Goal: Task Accomplishment & Management: Manage account settings

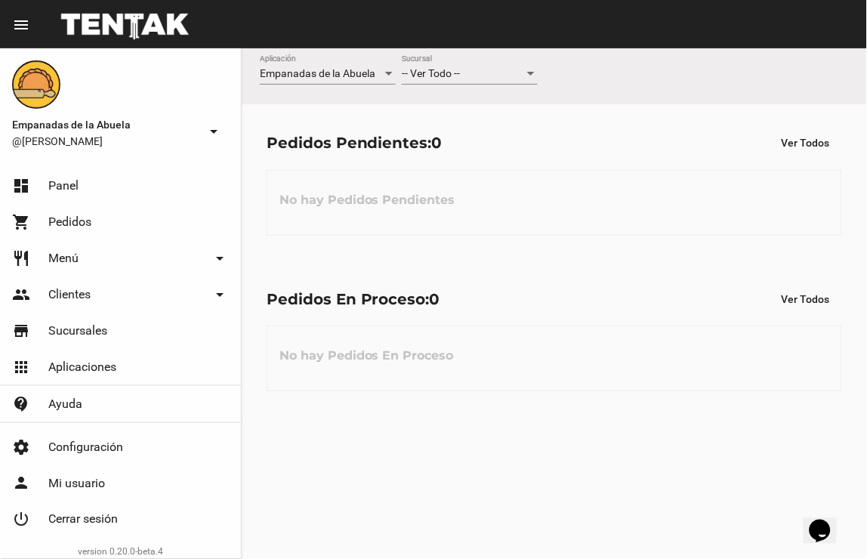
click at [487, 64] on div "-- Ver Todo -- Sucursal" at bounding box center [470, 69] width 136 height 29
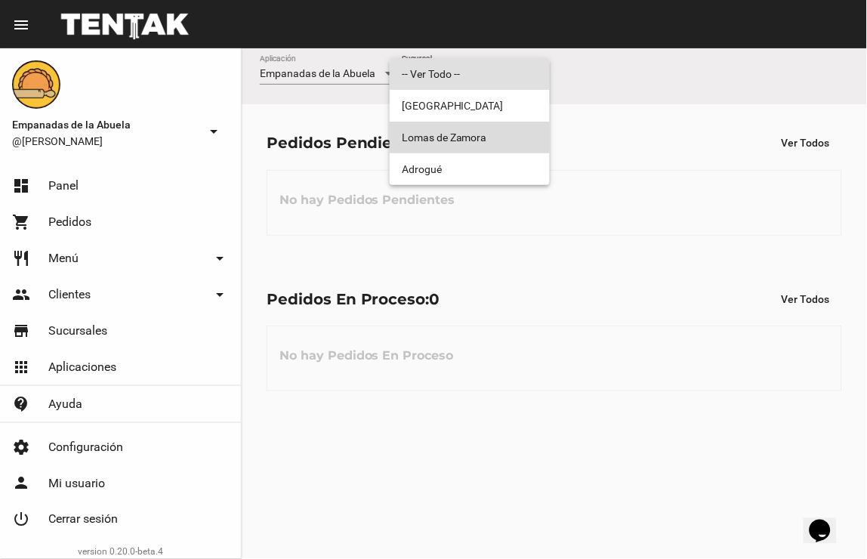
drag, startPoint x: 495, startPoint y: 125, endPoint x: 573, endPoint y: 108, distance: 79.7
click at [494, 125] on span "Lomas de Zamora" at bounding box center [470, 138] width 136 height 32
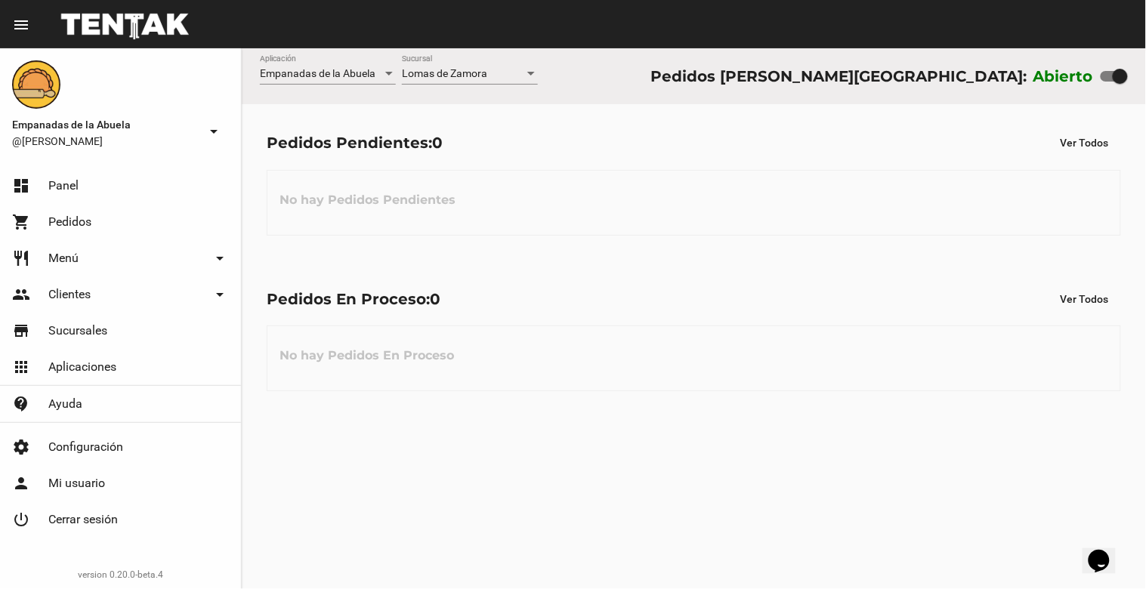
click at [440, 66] on div "[PERSON_NAME] Sucursal" at bounding box center [470, 69] width 136 height 29
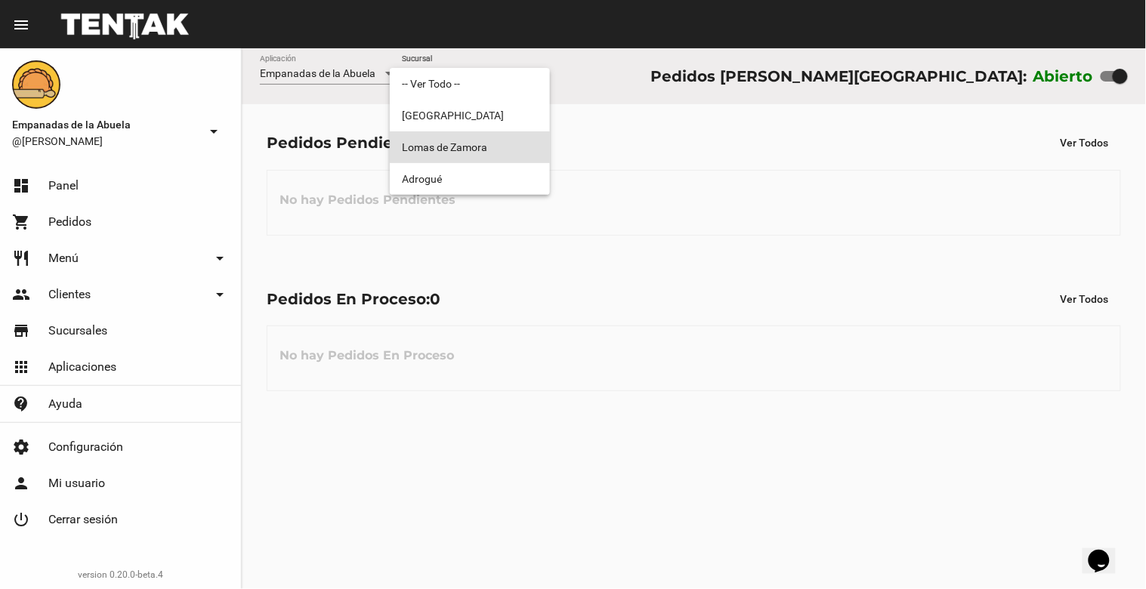
click at [457, 146] on span "Lomas de Zamora" at bounding box center [470, 147] width 136 height 32
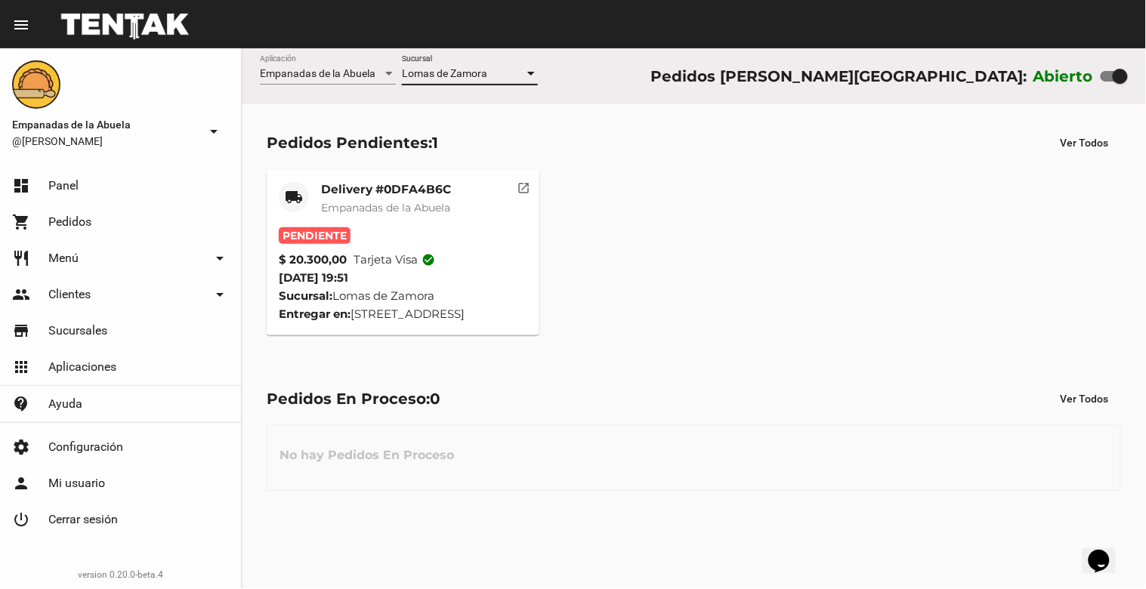
click at [358, 197] on div "Delivery #0DFA4B6C Empanadas de la Abuela" at bounding box center [386, 204] width 130 height 45
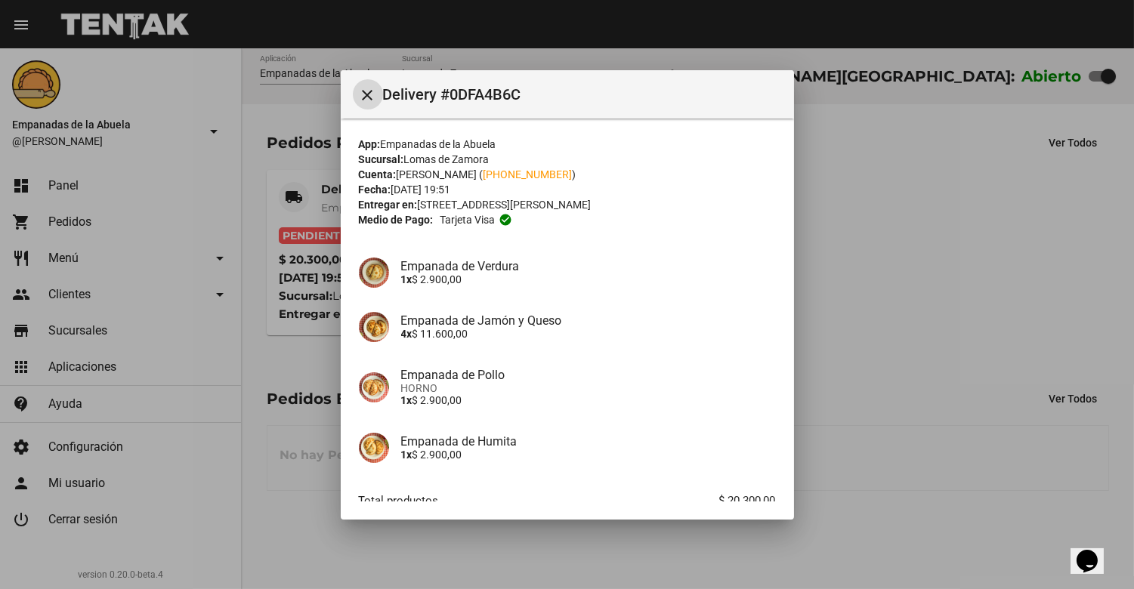
scroll to position [92, 0]
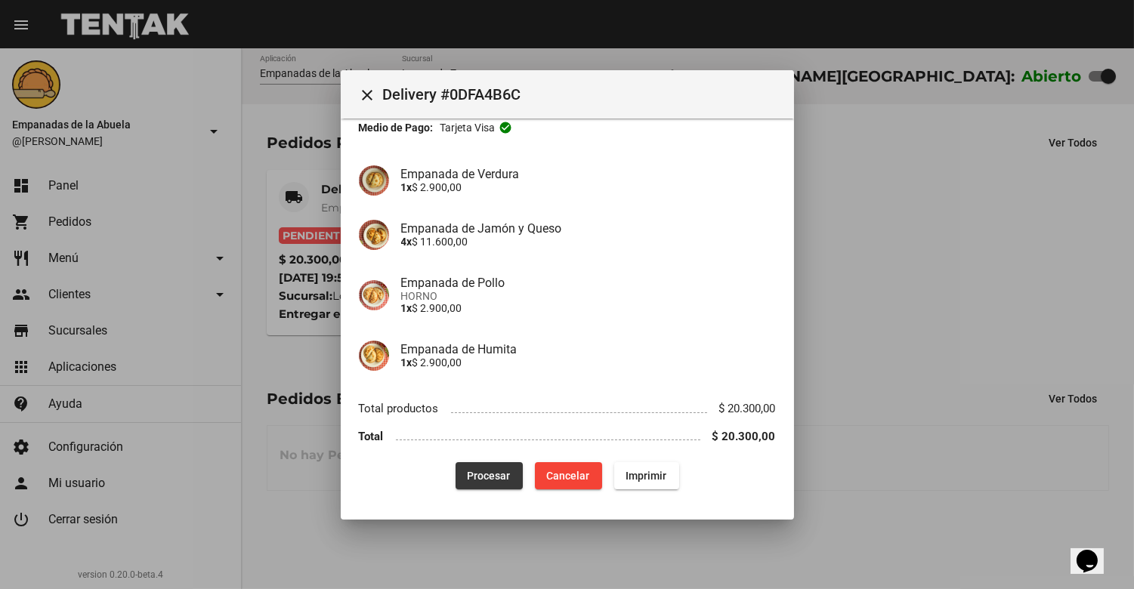
click at [486, 471] on span "Procesar" at bounding box center [489, 476] width 43 height 12
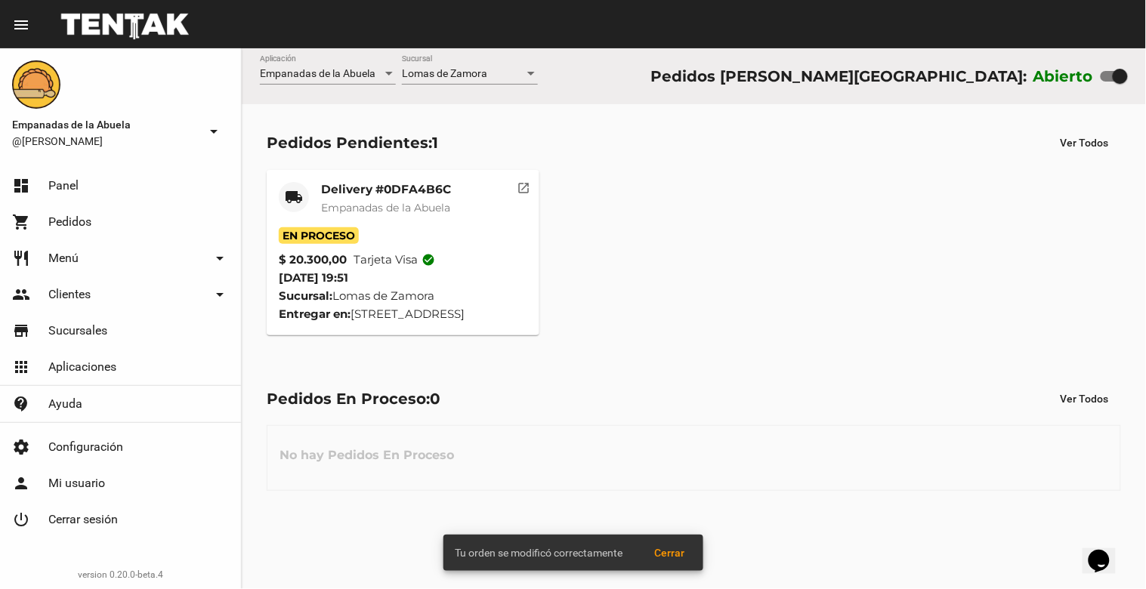
click at [373, 198] on div "Delivery #0DFA4B6C Empanadas de la Abuela" at bounding box center [386, 204] width 130 height 45
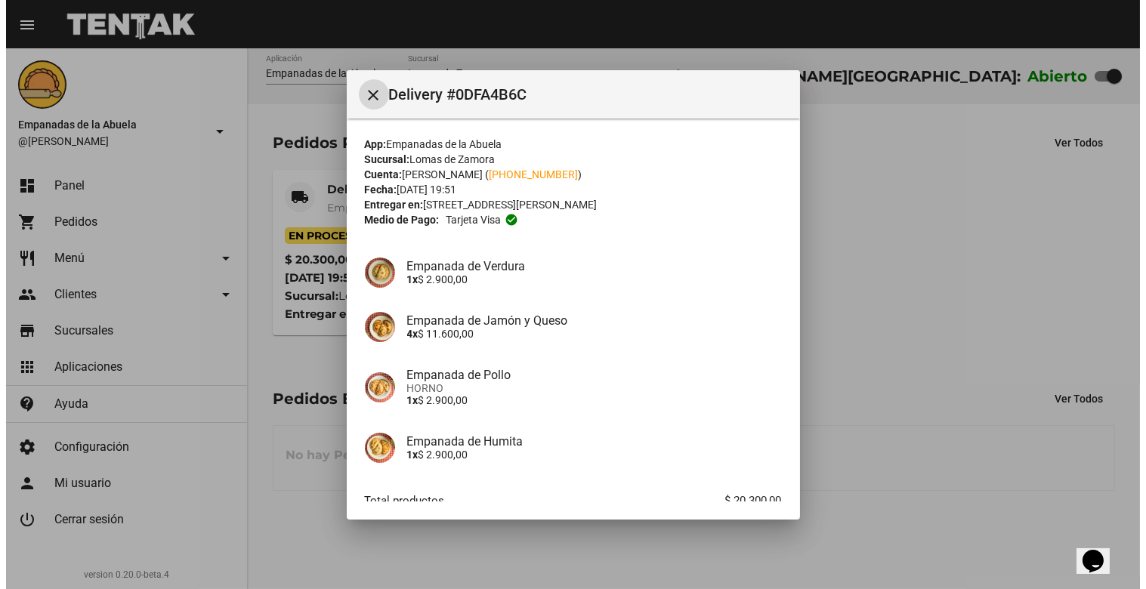
scroll to position [92, 0]
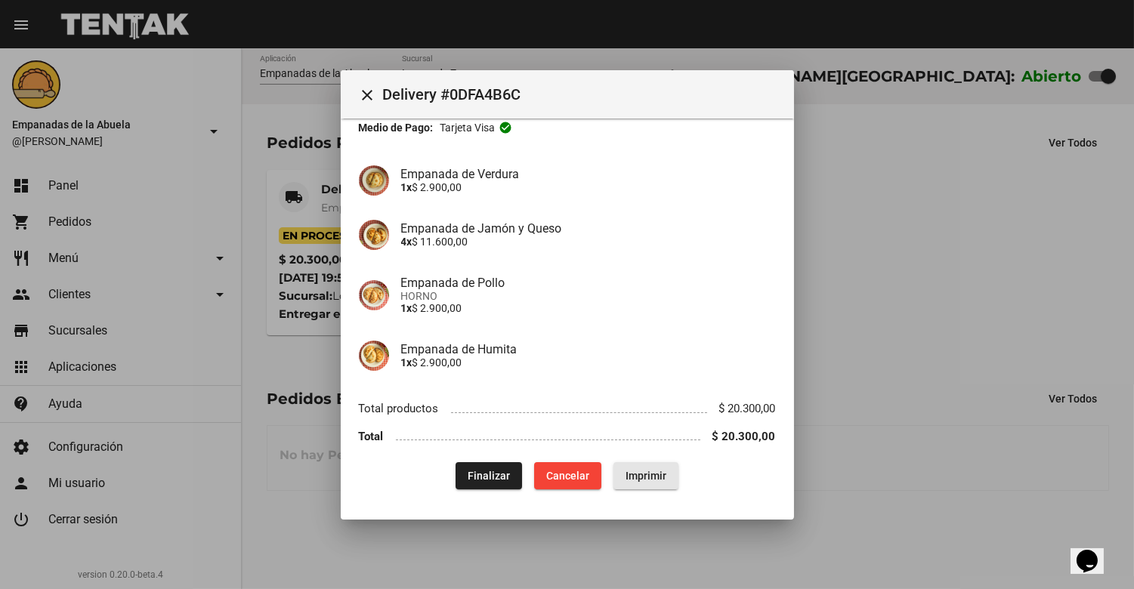
click at [658, 481] on button "Imprimir" at bounding box center [645, 475] width 65 height 27
click at [360, 86] on mat-icon "close" at bounding box center [368, 95] width 18 height 18
